Goal: Information Seeking & Learning: Check status

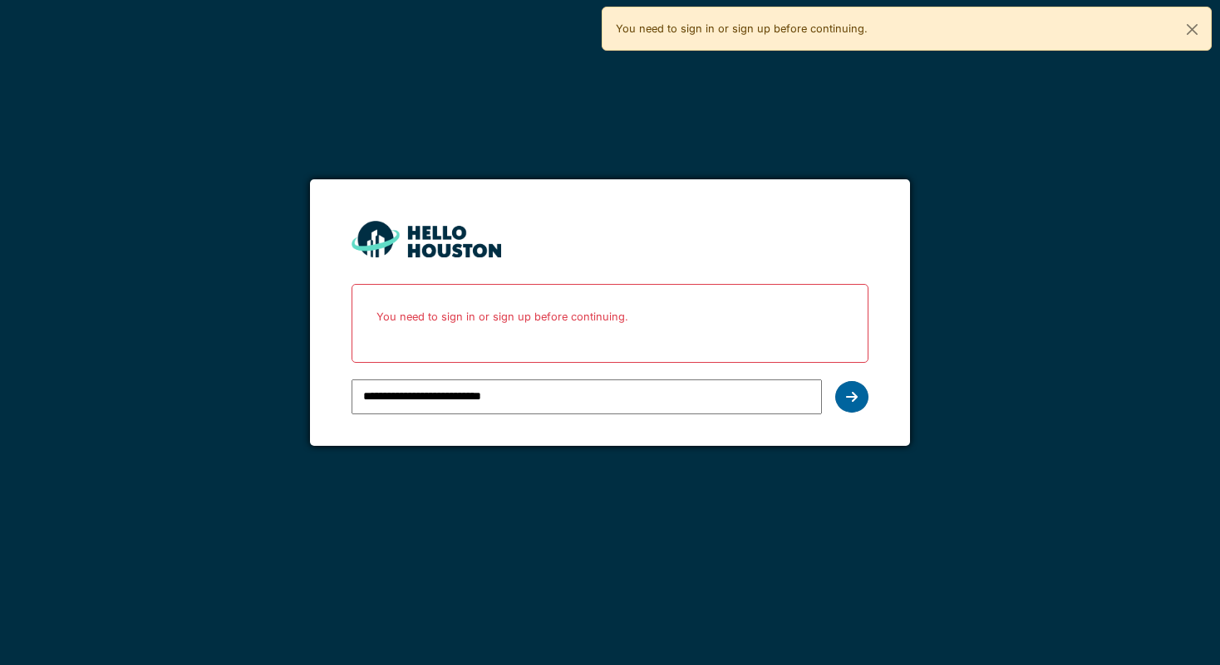
click at [843, 395] on div at bounding box center [851, 397] width 33 height 32
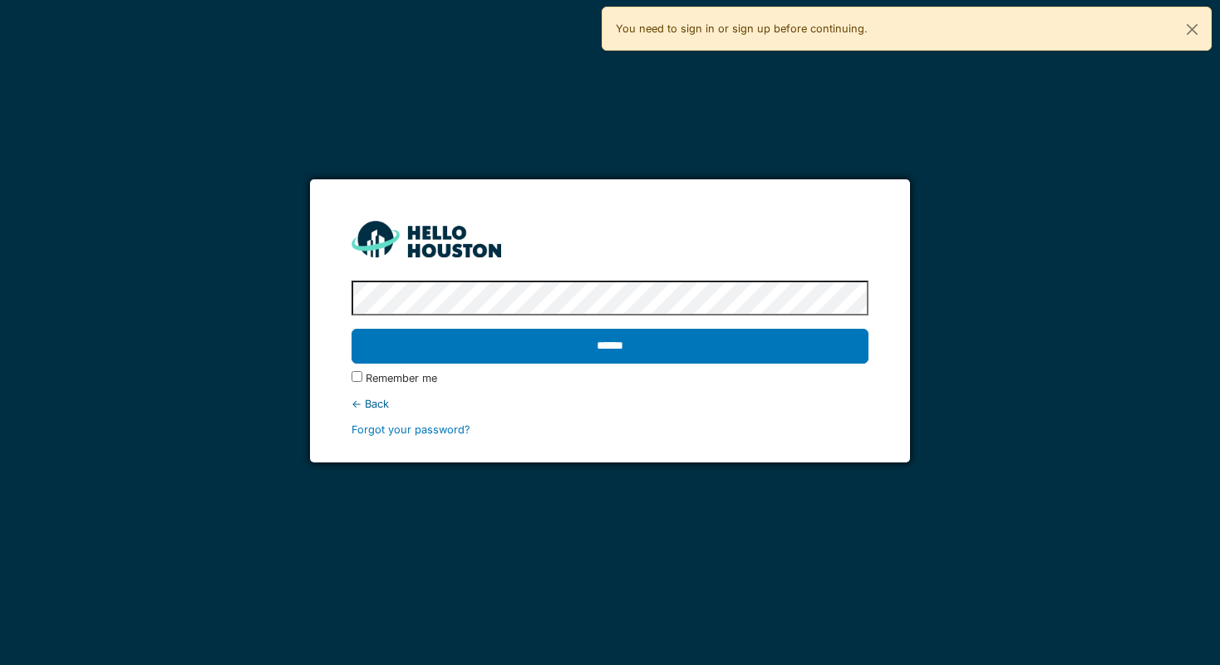
click at [351, 300] on protonpass-control-de8e at bounding box center [351, 298] width 0 height 12
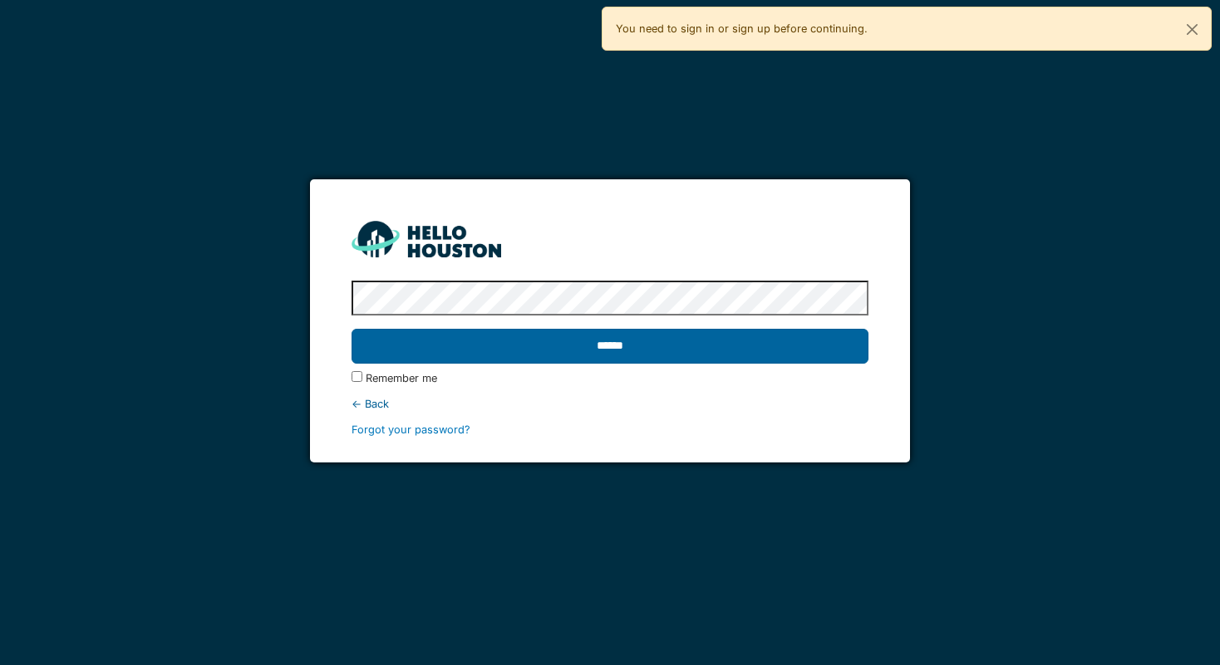
click at [716, 346] on input "******" at bounding box center [609, 346] width 516 height 35
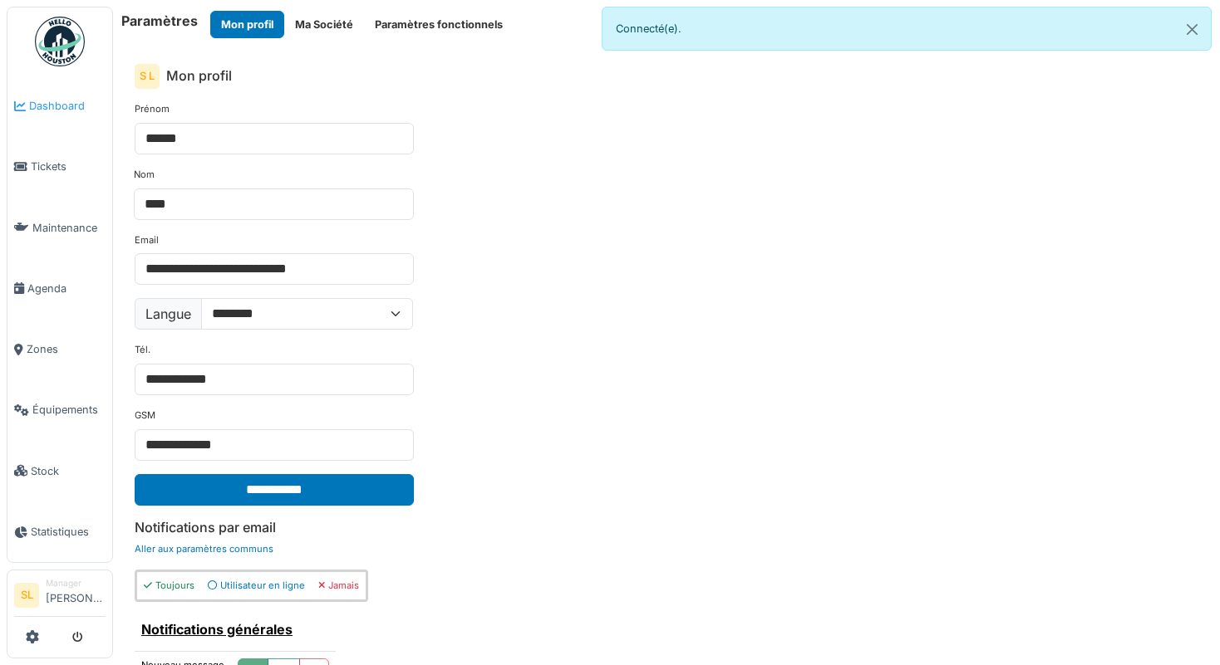
click at [73, 120] on link "Dashboard" at bounding box center [59, 106] width 105 height 61
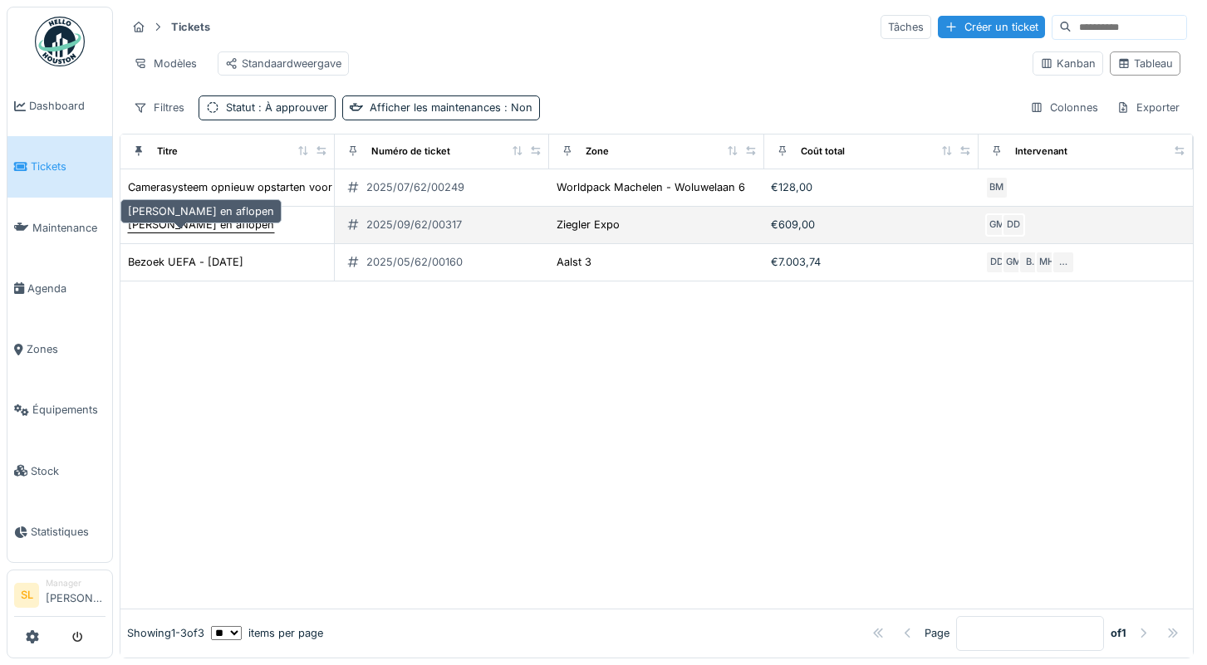
click at [209, 233] on div "JO daken en aflopen" at bounding box center [201, 225] width 146 height 16
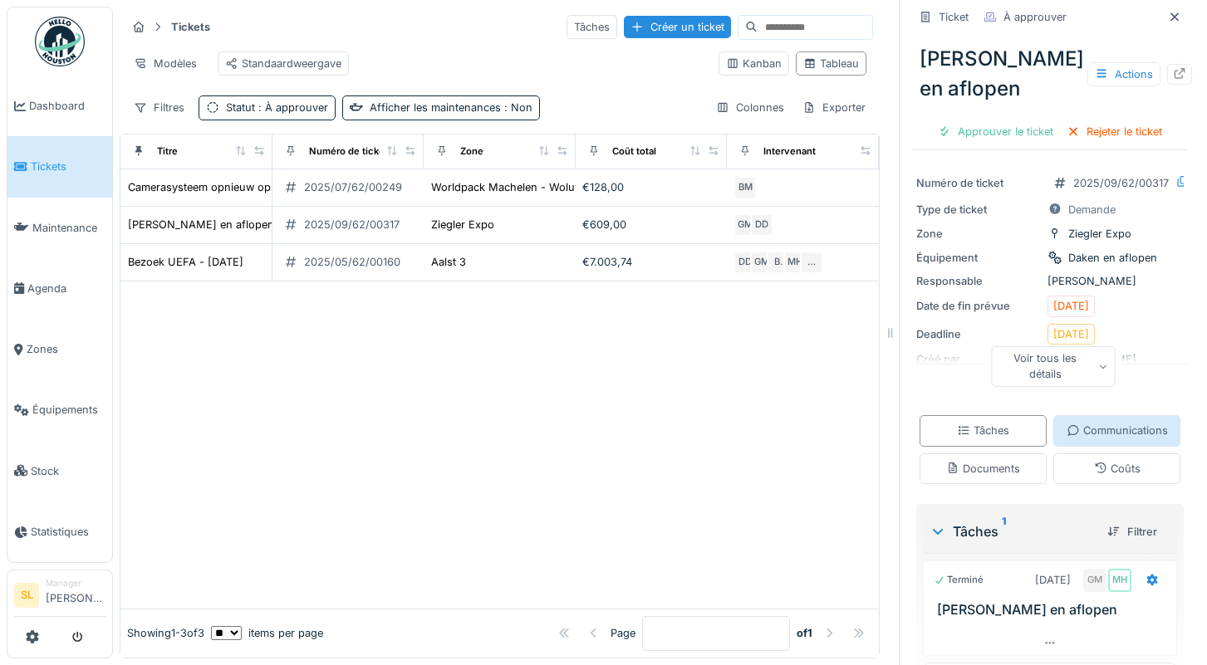
scroll to position [45, 0]
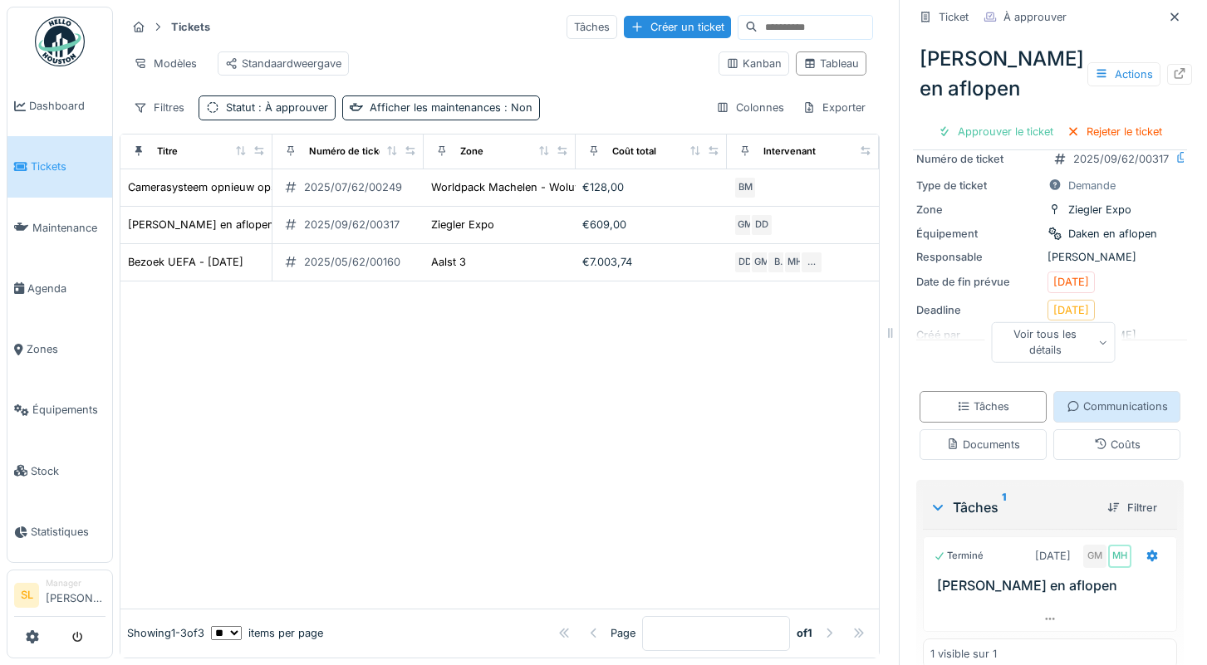
click at [1067, 412] on icon at bounding box center [1073, 406] width 13 height 11
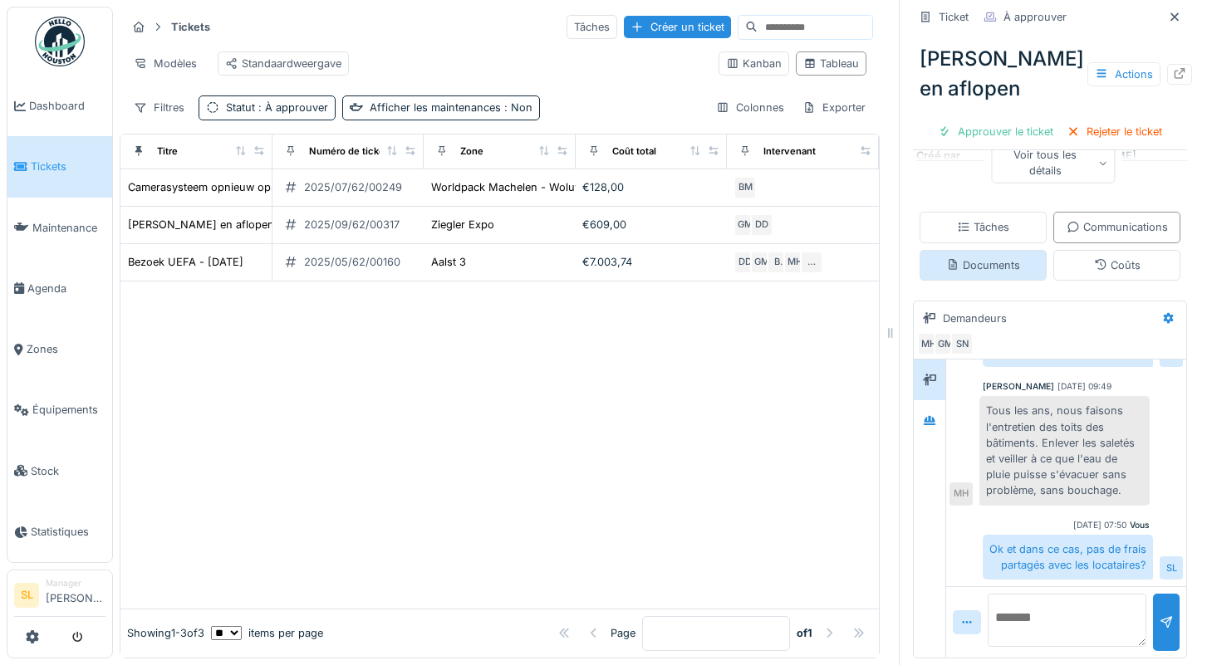
scroll to position [302, 0]
click at [1024, 606] on textarea at bounding box center [1067, 620] width 159 height 53
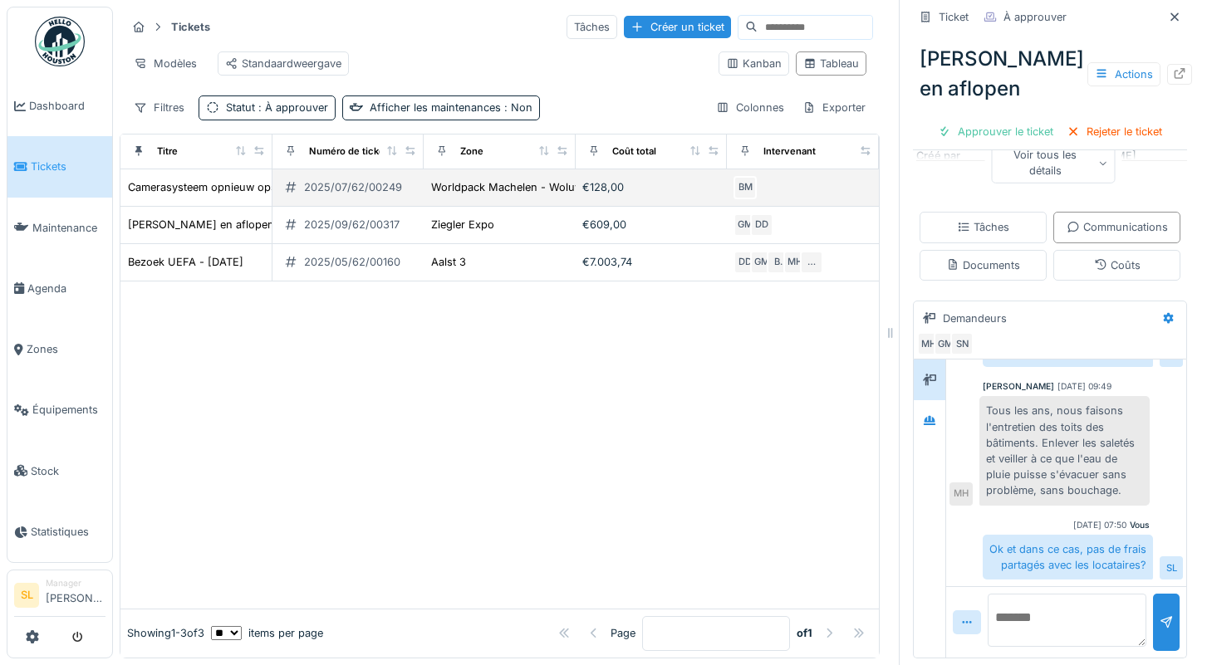
scroll to position [0, 0]
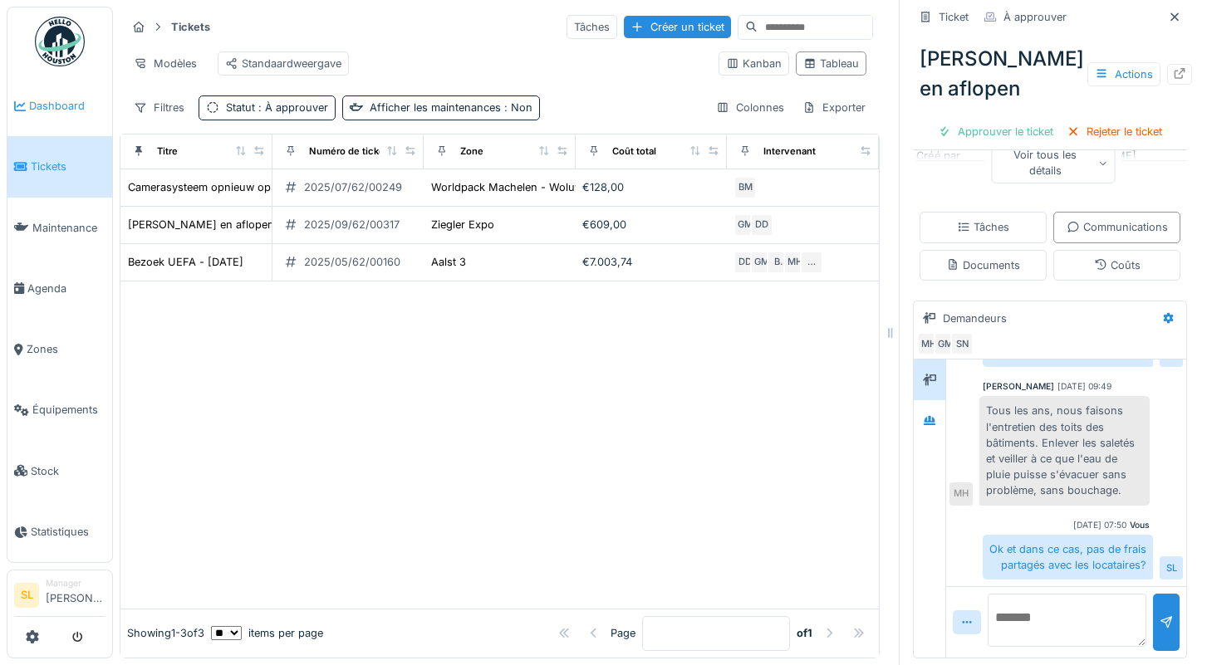
click at [70, 112] on span "Dashboard" at bounding box center [67, 106] width 76 height 16
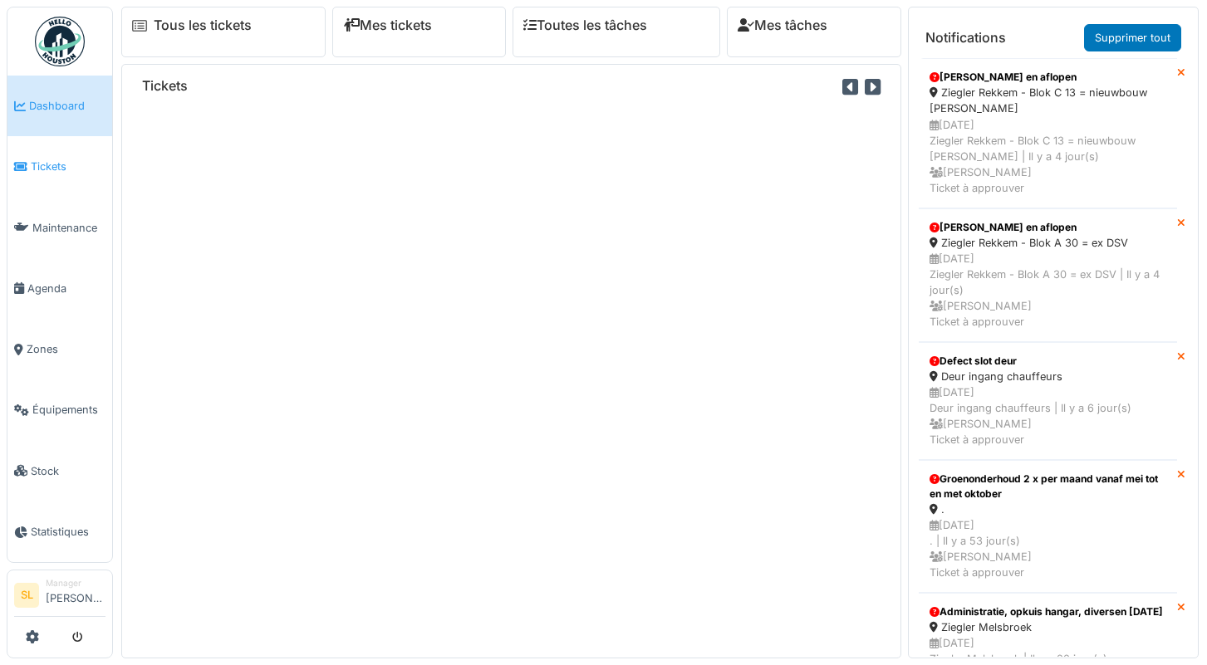
click at [88, 153] on link "Tickets" at bounding box center [59, 166] width 105 height 61
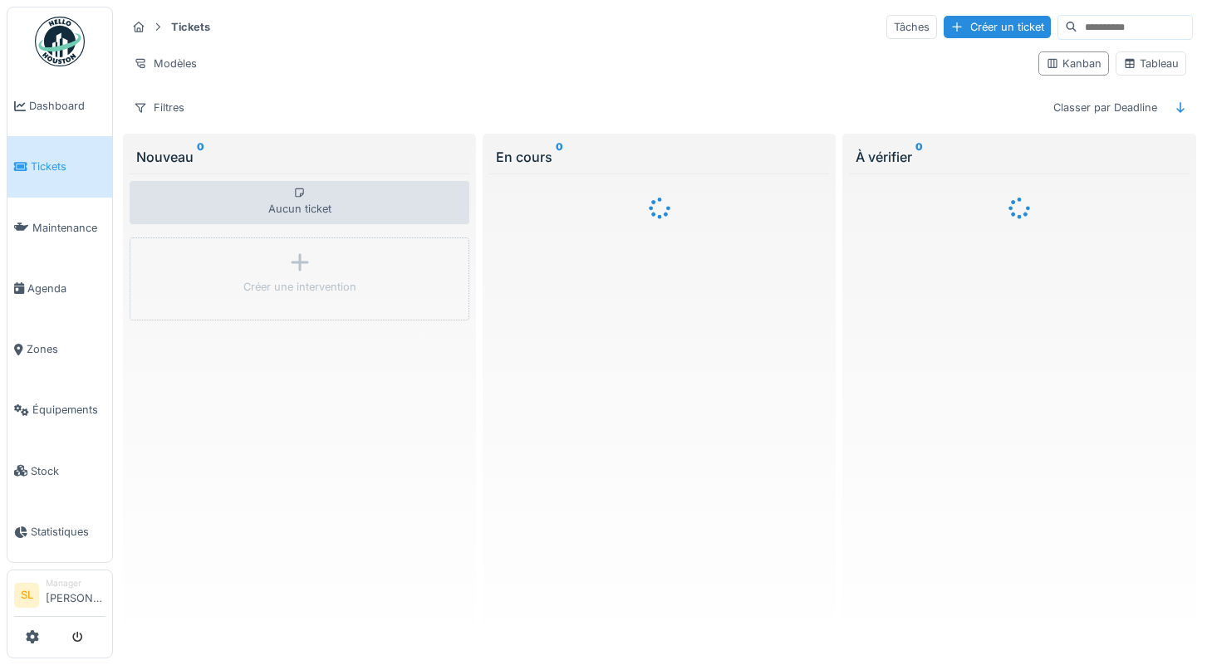
click at [1093, 26] on input at bounding box center [1135, 27] width 115 height 23
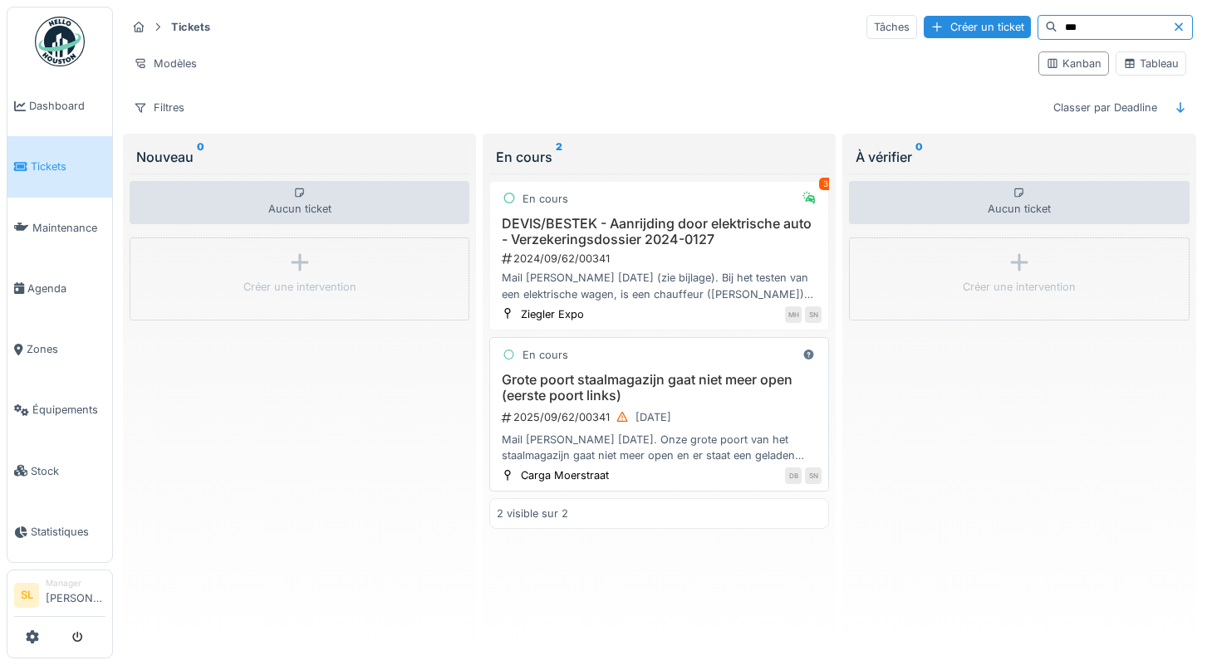
type input "***"
click at [698, 397] on h3 "Grote poort staalmagazijn gaat niet meer open (eerste poort links)" at bounding box center [659, 388] width 325 height 32
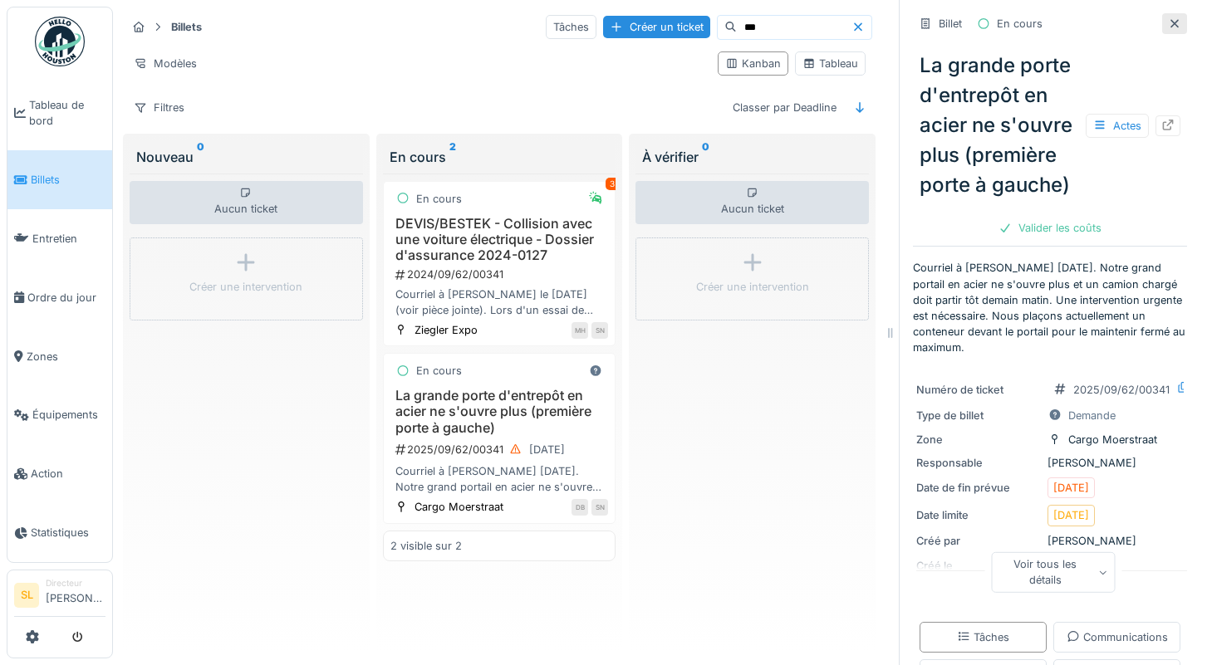
click at [1168, 26] on icon at bounding box center [1174, 23] width 13 height 11
